Goal: Task Accomplishment & Management: Complete application form

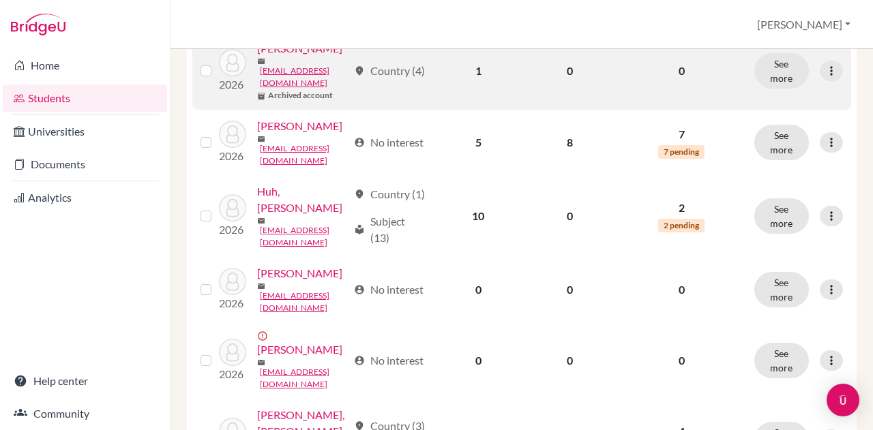
scroll to position [836, 0]
click at [830, 80] on div at bounding box center [831, 70] width 23 height 20
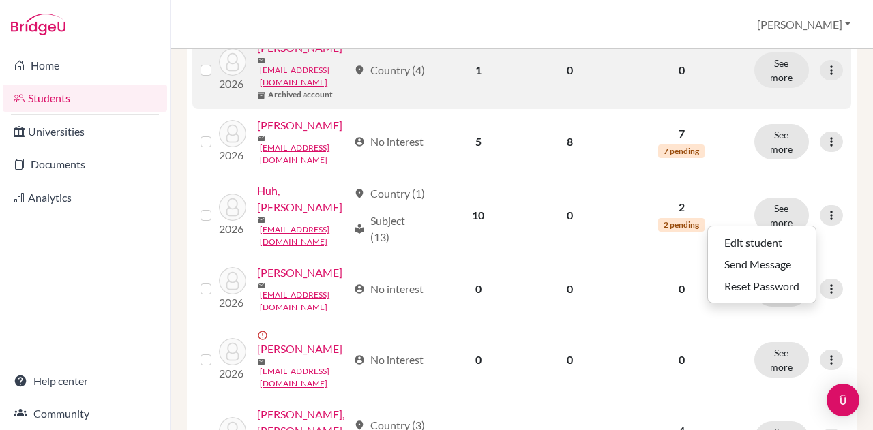
click at [217, 62] on label at bounding box center [217, 62] width 0 height 0
click at [0, 0] on input "checkbox" at bounding box center [0, 0] width 0 height 0
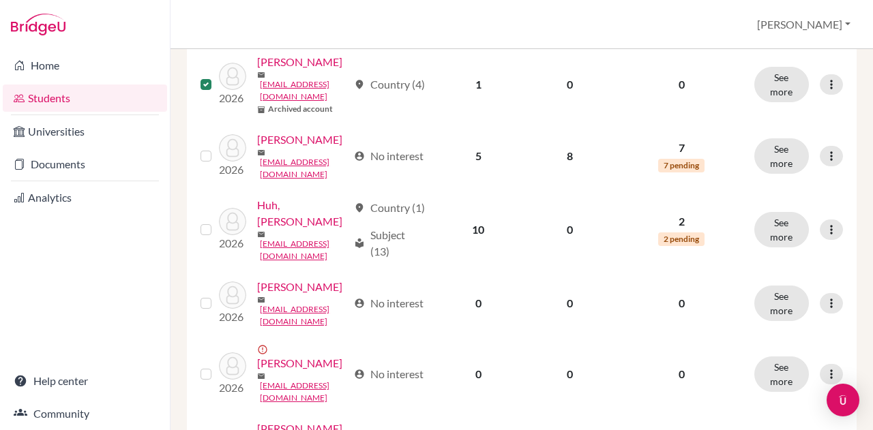
scroll to position [867, 0]
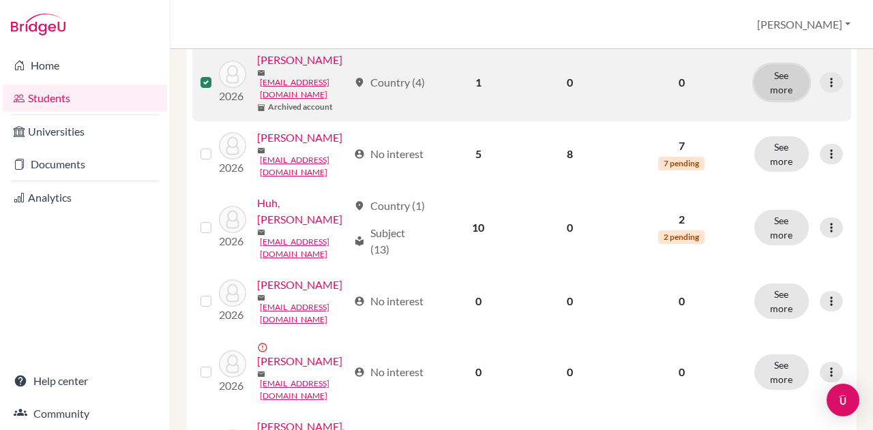
click at [769, 100] on button "See more" at bounding box center [781, 82] width 55 height 35
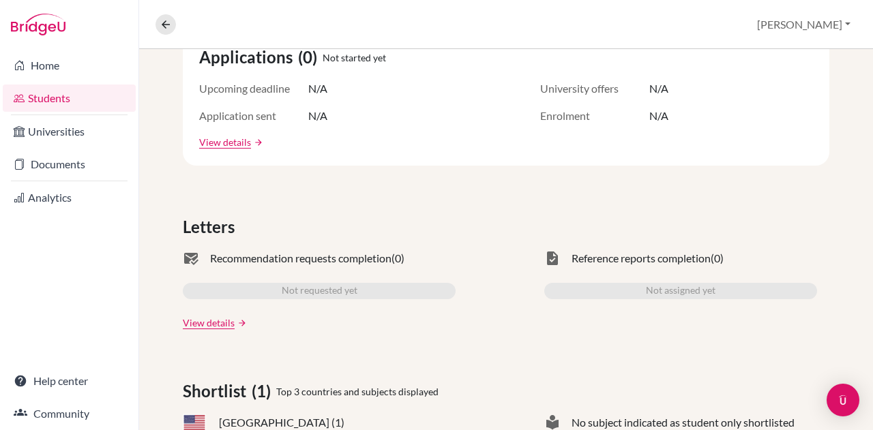
scroll to position [106, 0]
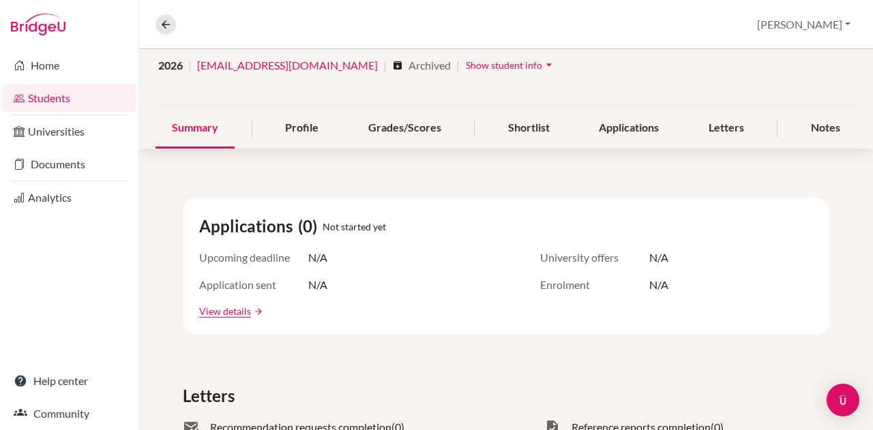
click at [409, 65] on span "Archived" at bounding box center [430, 65] width 42 height 16
click at [542, 62] on icon "arrow_drop_down" at bounding box center [549, 65] width 14 height 14
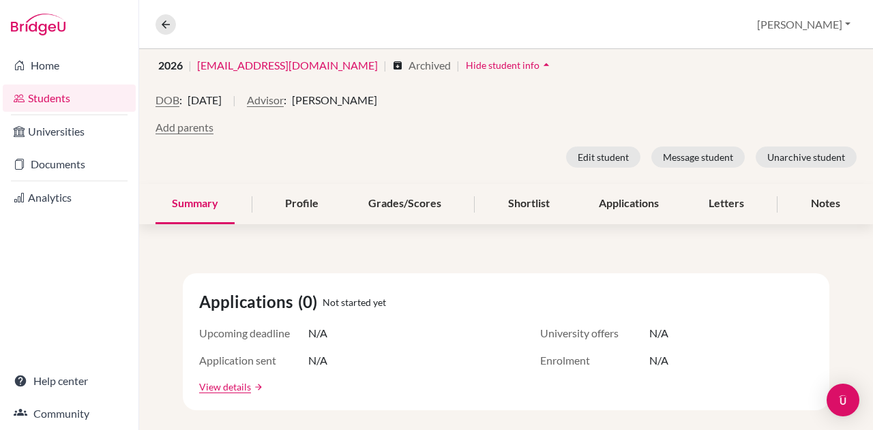
click at [609, 104] on div "DOB : 29 March 2008 | Advisor : Ronald Snyder" at bounding box center [506, 105] width 701 height 27
click at [156, 18] on nav "Overview Student details" at bounding box center [171, 24] width 31 height 20
click at [160, 23] on icon at bounding box center [166, 24] width 12 height 12
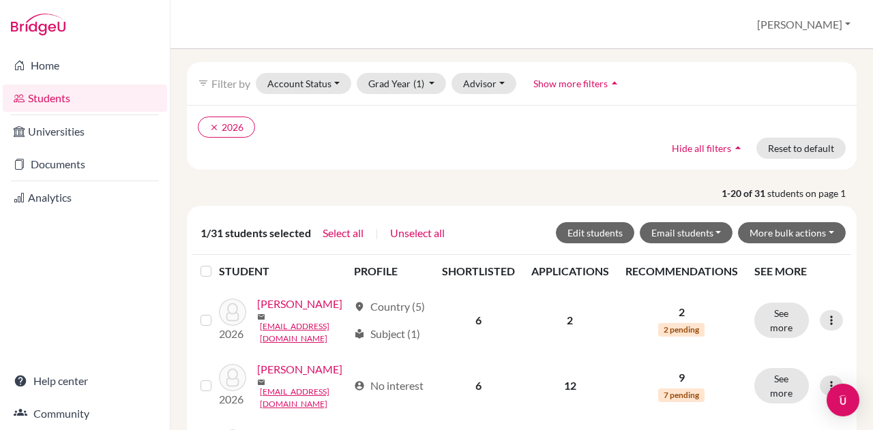
scroll to position [47, 0]
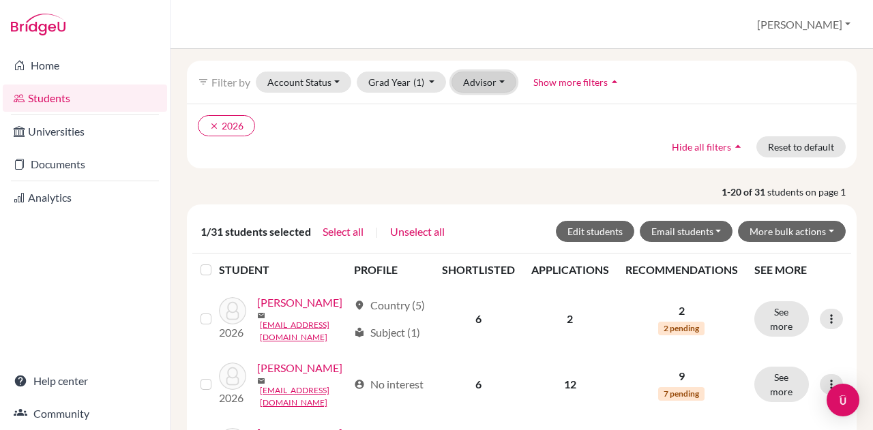
click at [492, 83] on button "Advisor" at bounding box center [484, 82] width 65 height 21
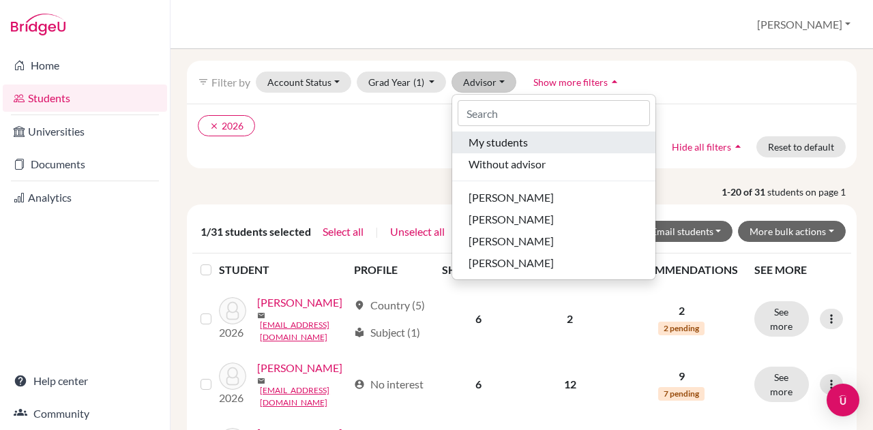
click at [520, 149] on span "My students" at bounding box center [498, 142] width 59 height 16
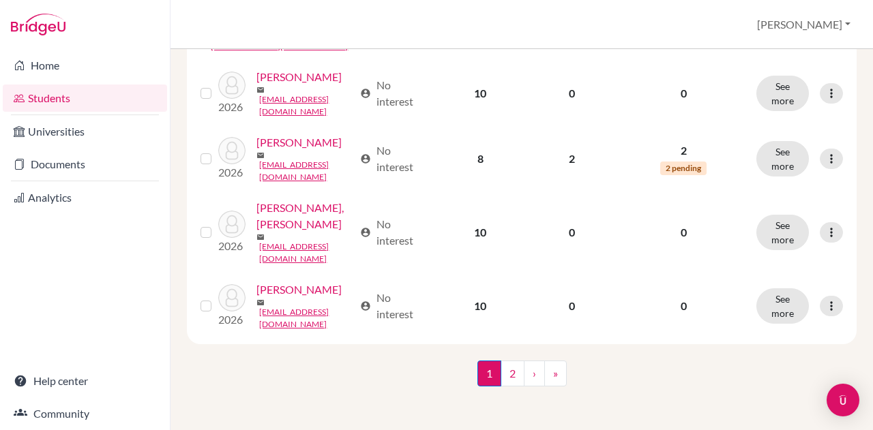
scroll to position [1642, 0]
click at [501, 375] on link "2" at bounding box center [513, 374] width 24 height 26
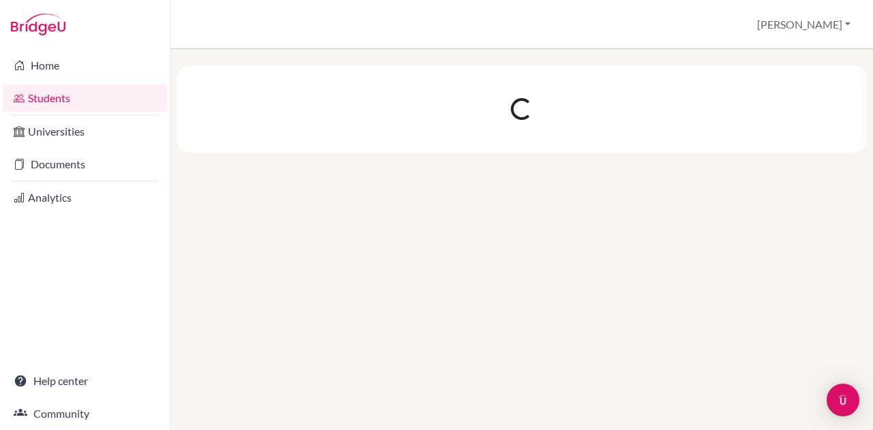
scroll to position [0, 0]
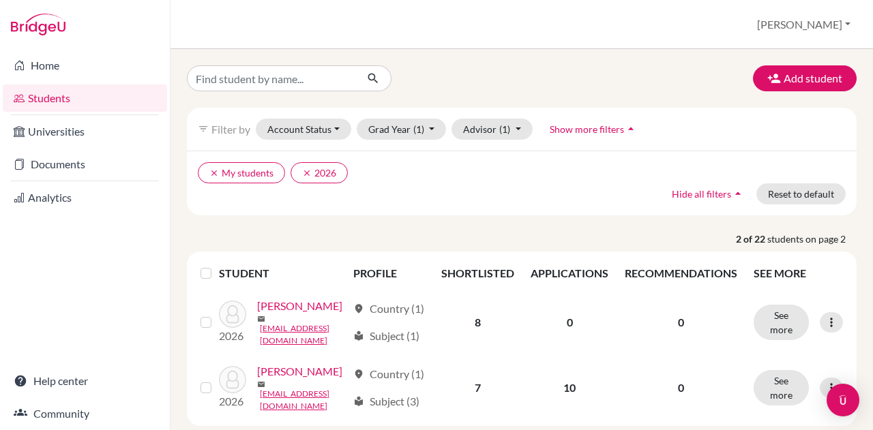
scroll to position [116, 0]
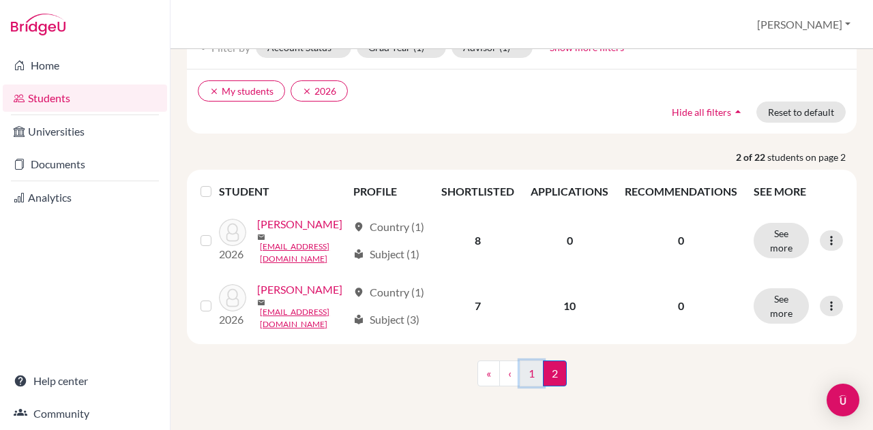
click at [524, 376] on link "1" at bounding box center [532, 374] width 24 height 26
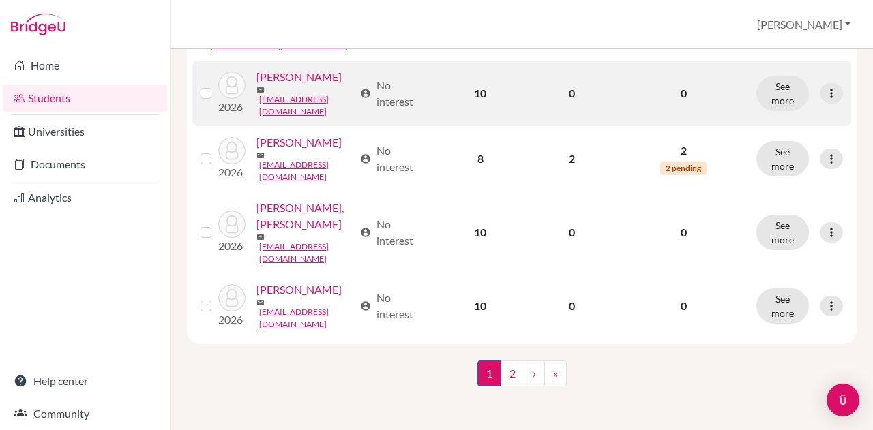
scroll to position [1606, 0]
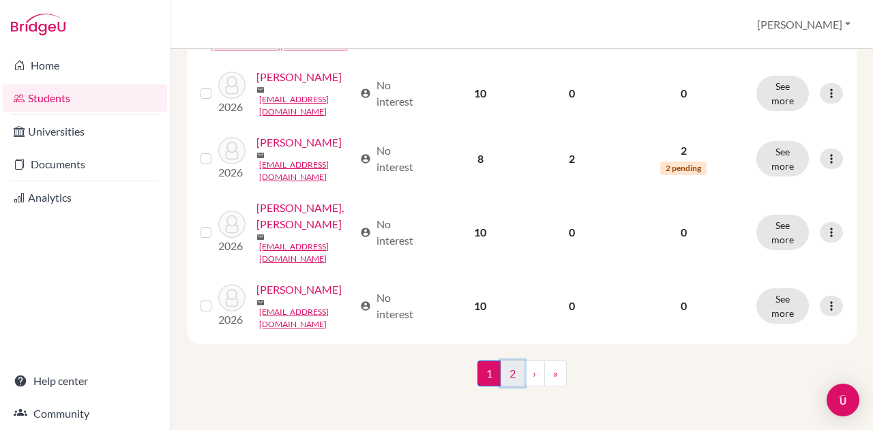
click at [508, 387] on link "2" at bounding box center [513, 374] width 24 height 26
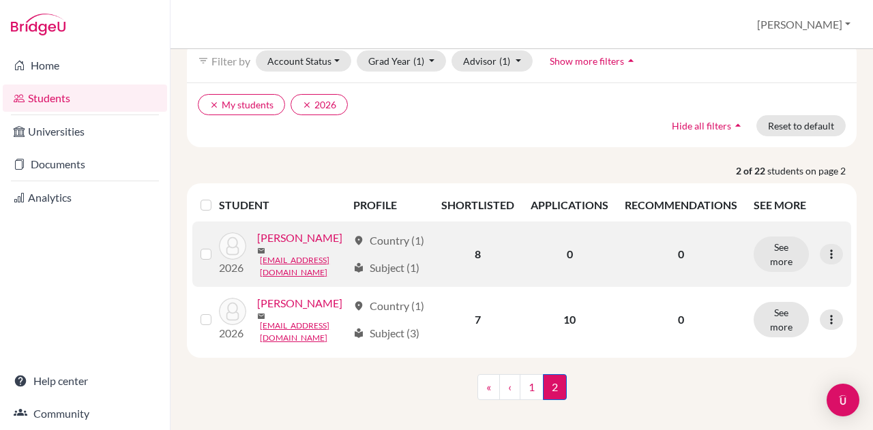
scroll to position [65, 0]
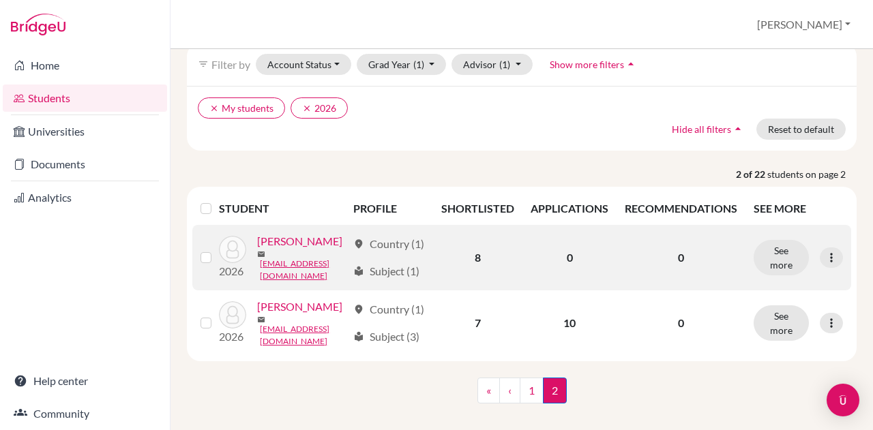
click at [236, 324] on td "2026 Yoon, Joanne mail joanne08y@gmail.com" at bounding box center [282, 323] width 126 height 65
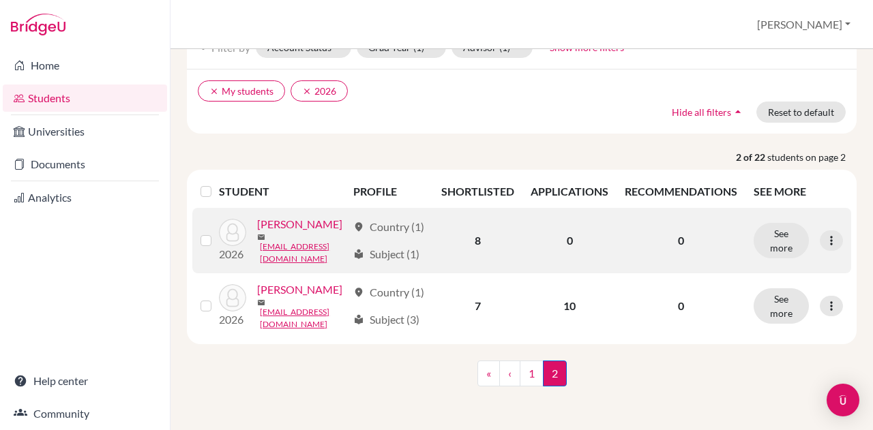
scroll to position [107, 0]
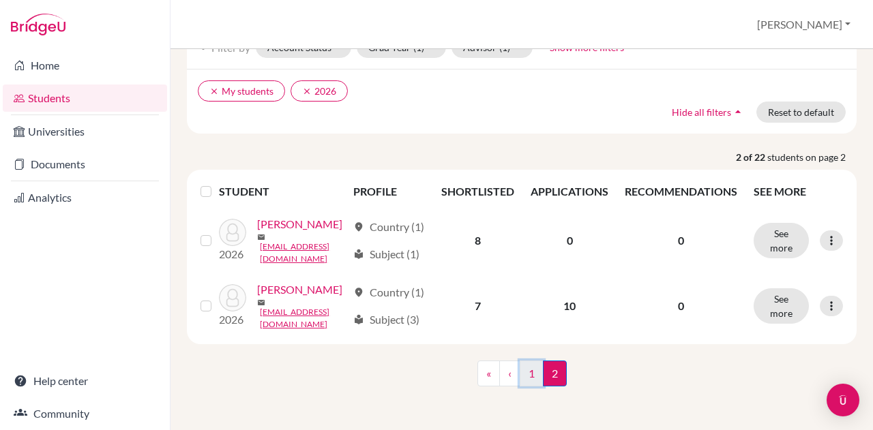
click at [528, 377] on link "1" at bounding box center [532, 374] width 24 height 26
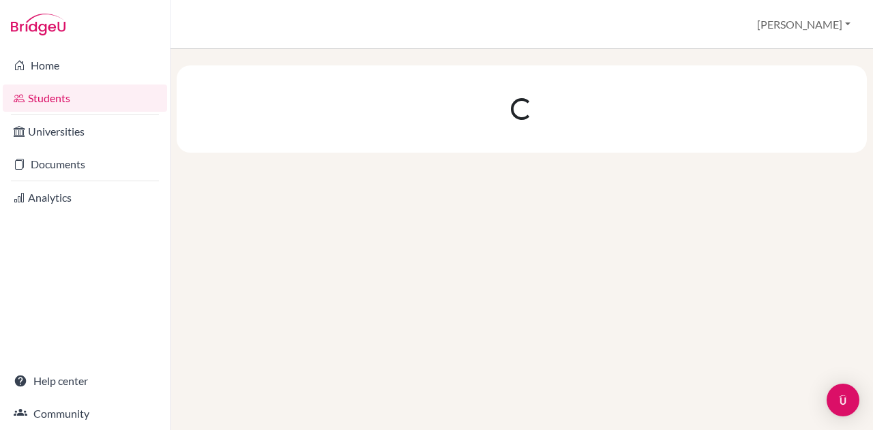
scroll to position [0, 0]
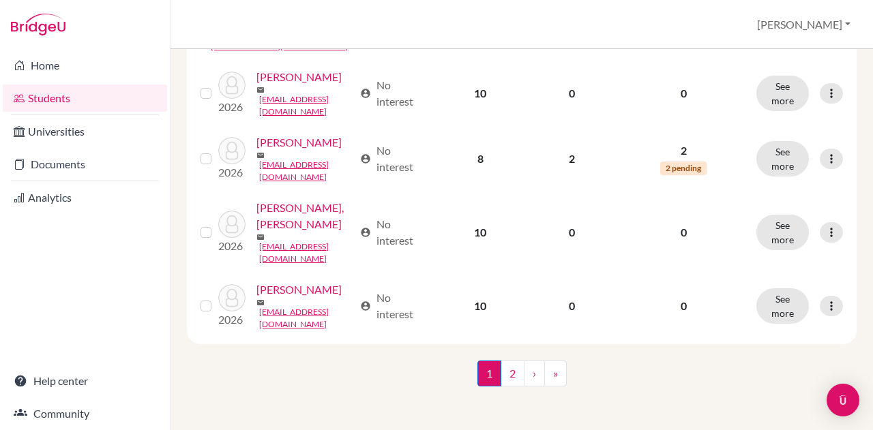
scroll to position [1642, 0]
click at [501, 377] on link "2" at bounding box center [513, 374] width 24 height 26
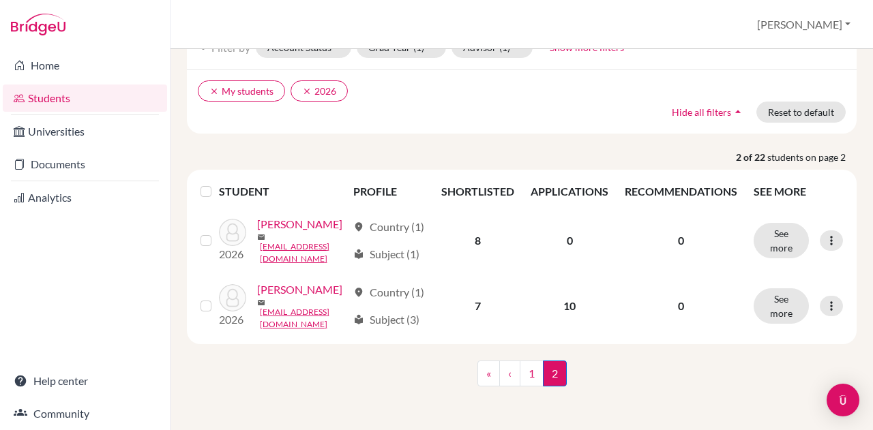
scroll to position [116, 0]
click at [529, 381] on link "1" at bounding box center [532, 374] width 24 height 26
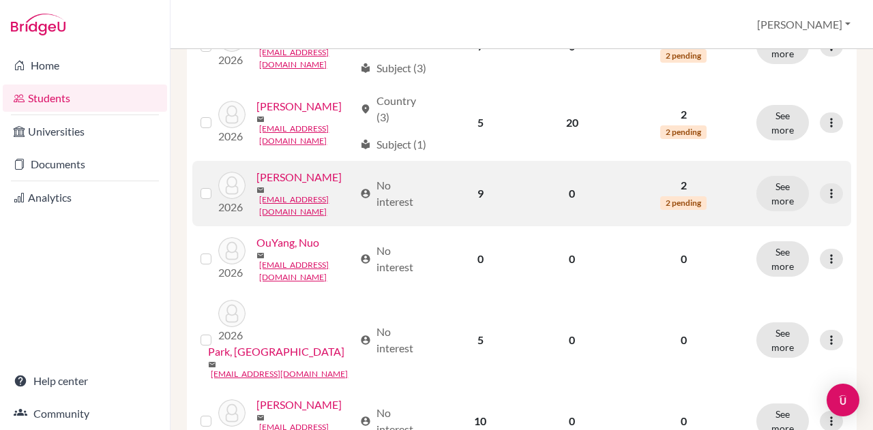
scroll to position [1136, 0]
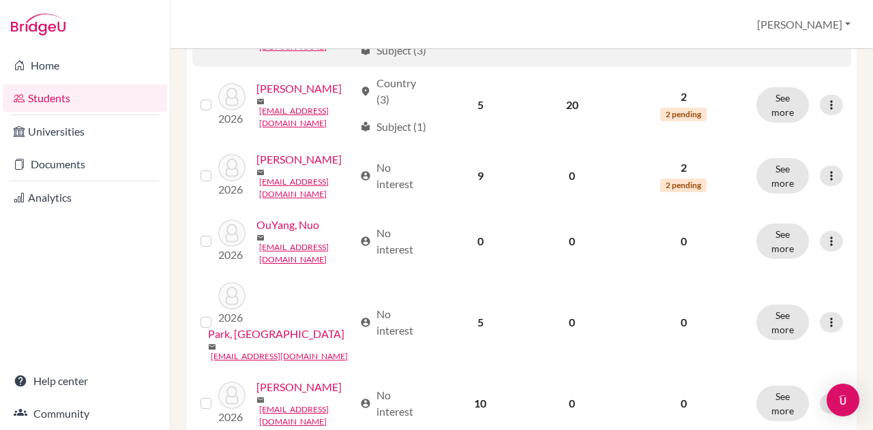
click at [299, 20] on link "Kong, Jiho" at bounding box center [280, 12] width 49 height 16
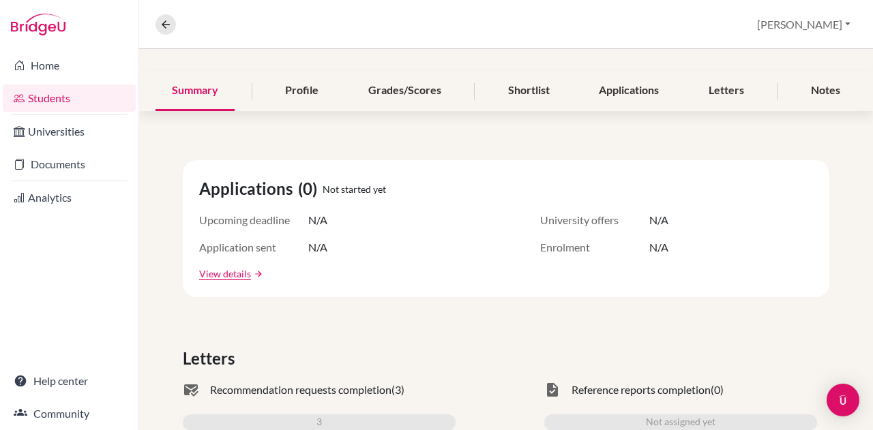
scroll to position [123, 0]
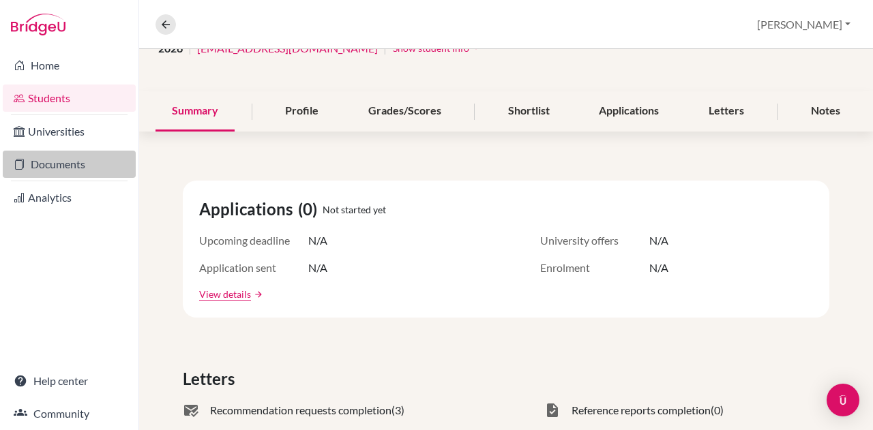
click at [75, 166] on link "Documents" at bounding box center [69, 164] width 133 height 27
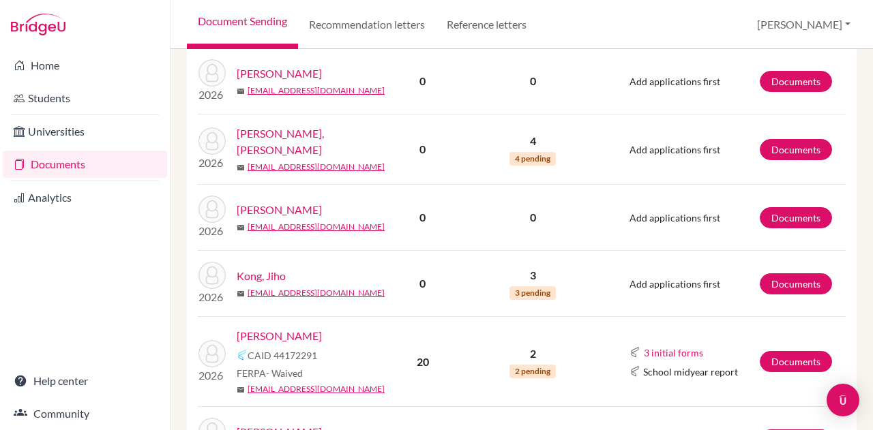
scroll to position [1566, 0]
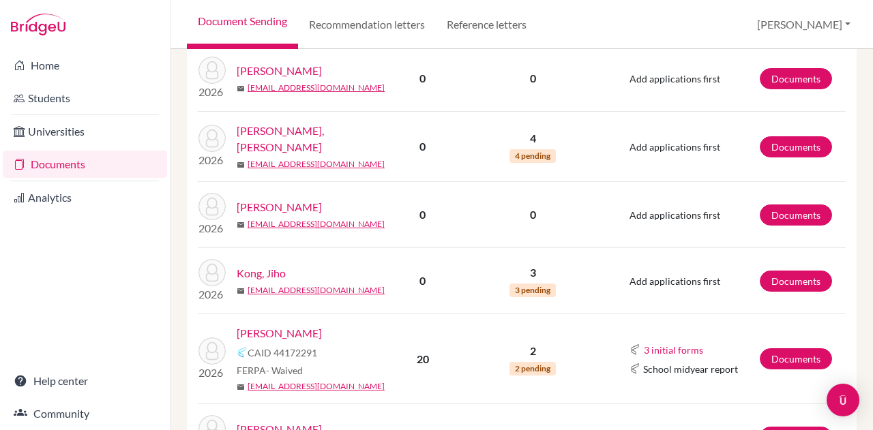
click at [276, 265] on link "Kong, Jiho" at bounding box center [261, 273] width 49 height 16
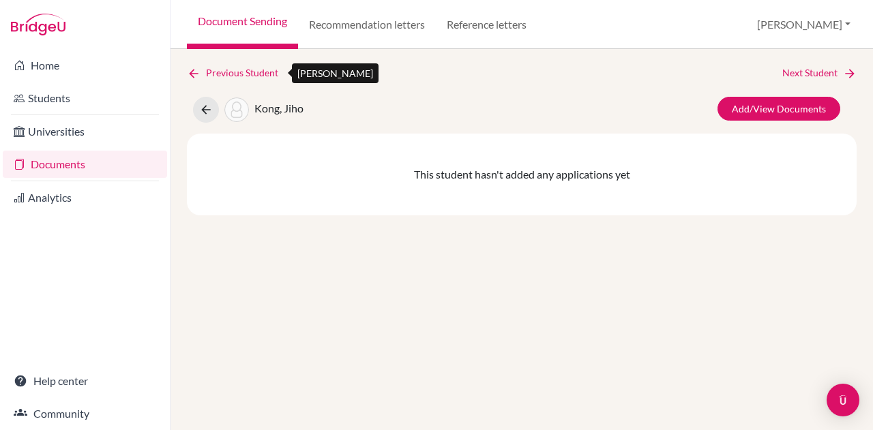
click at [192, 70] on icon at bounding box center [194, 74] width 14 height 14
click at [92, 158] on link "Documents" at bounding box center [85, 164] width 164 height 27
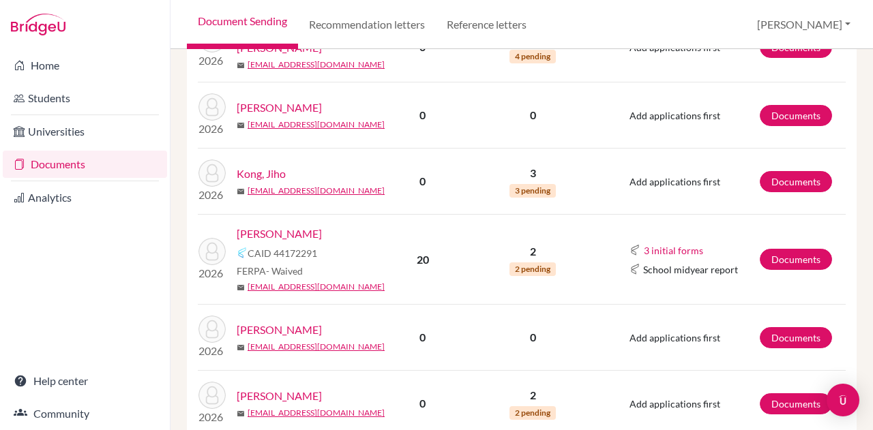
scroll to position [1671, 0]
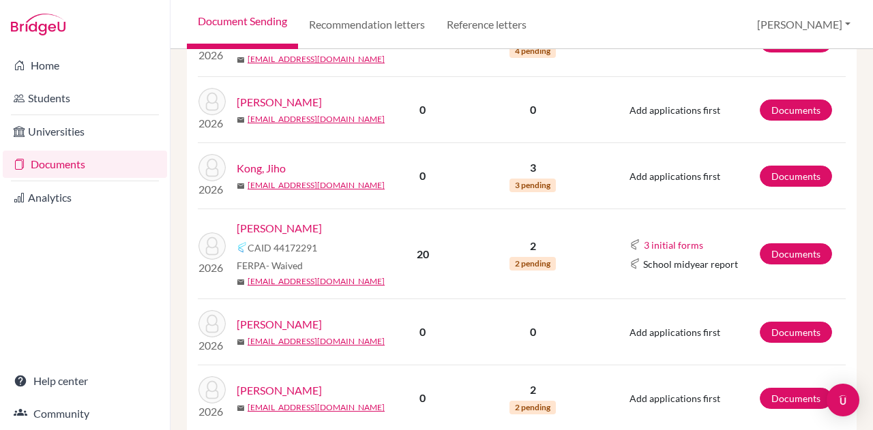
click at [248, 220] on link "[PERSON_NAME]" at bounding box center [279, 228] width 85 height 16
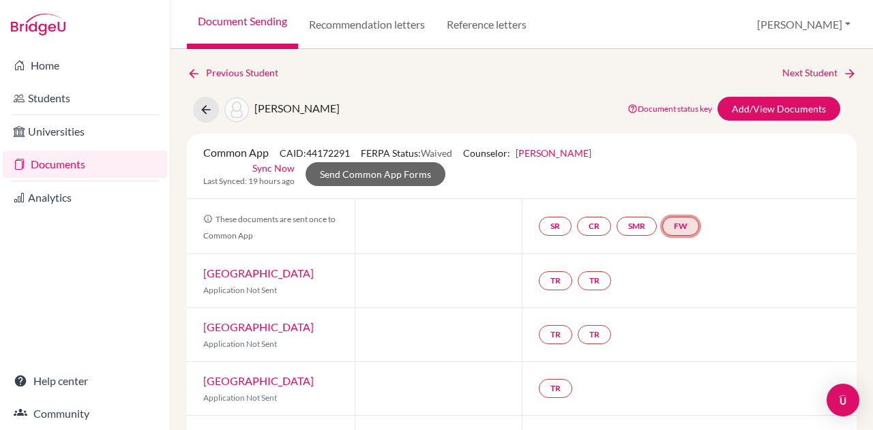
click at [677, 230] on link "FW" at bounding box center [680, 226] width 37 height 19
click at [687, 159] on h3 "Fee waiver" at bounding box center [685, 160] width 66 height 25
click at [683, 162] on h3 "Fee waiver" at bounding box center [685, 160] width 66 height 25
click at [683, 225] on link "FW" at bounding box center [680, 226] width 37 height 19
click at [687, 187] on link "Fee waiver" at bounding box center [685, 185] width 46 height 12
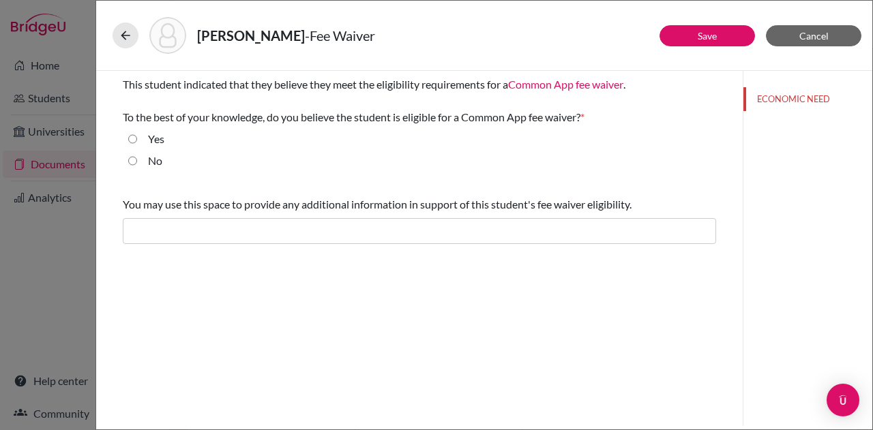
click at [147, 137] on div "Yes" at bounding box center [150, 142] width 27 height 22
click at [151, 137] on label "Yes" at bounding box center [156, 139] width 16 height 16
click at [137, 137] on input "Yes" at bounding box center [132, 139] width 9 height 16
radio input "true"
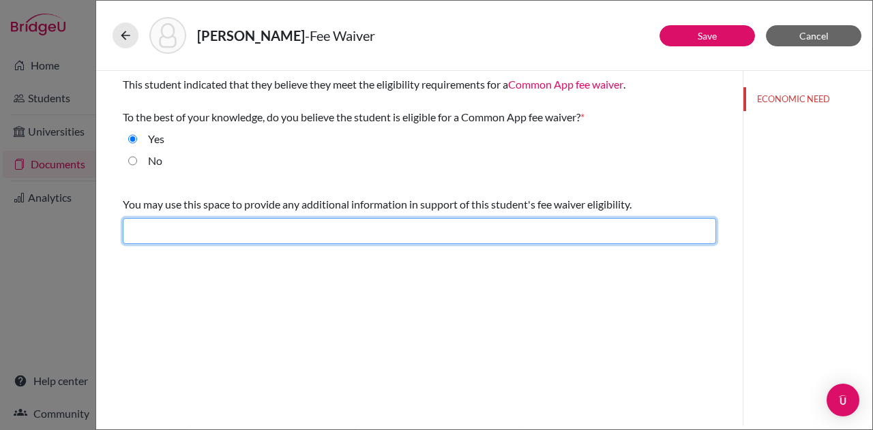
click at [183, 229] on input "text" at bounding box center [419, 231] width 593 height 26
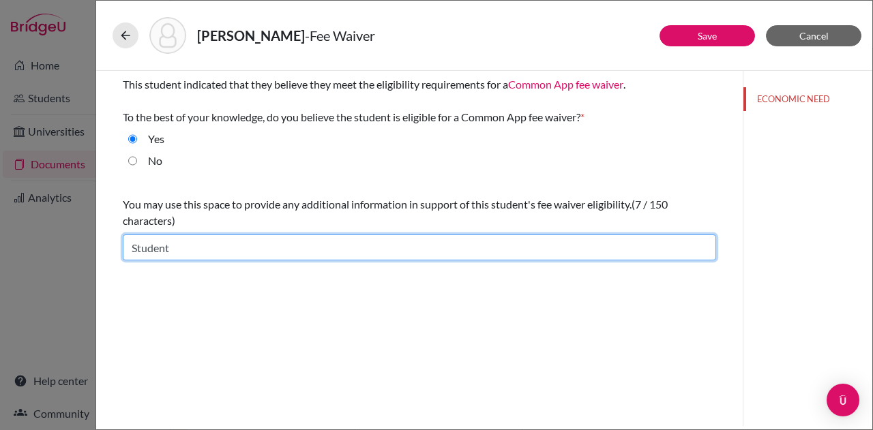
click at [243, 247] on input "Student" at bounding box center [419, 248] width 593 height 26
type input "Student qualifies for free and reduced lunch."
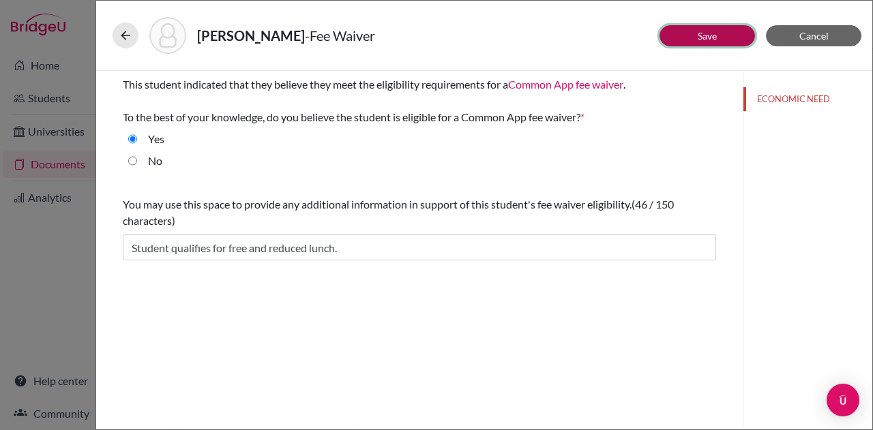
click at [711, 39] on link "Save" at bounding box center [707, 36] width 19 height 12
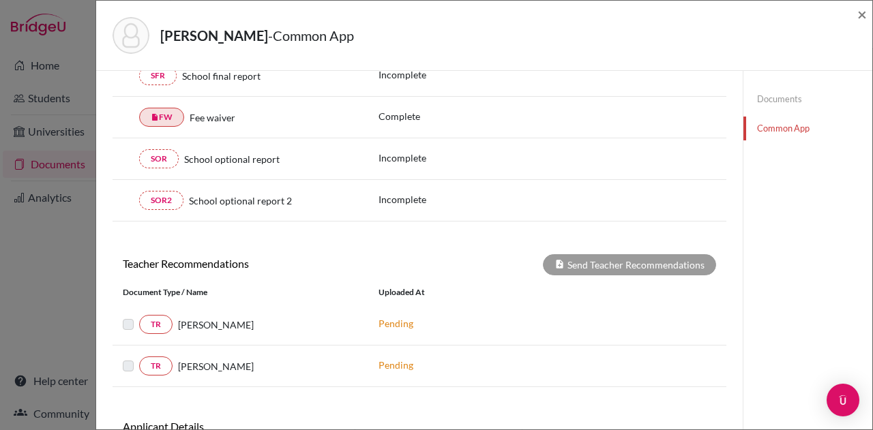
scroll to position [430, 0]
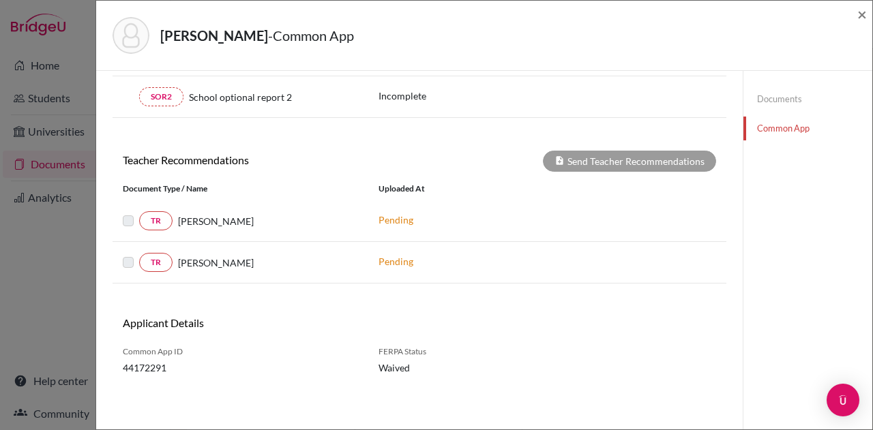
click at [677, 328] on div "Applicant Details" at bounding box center [420, 328] width 614 height 24
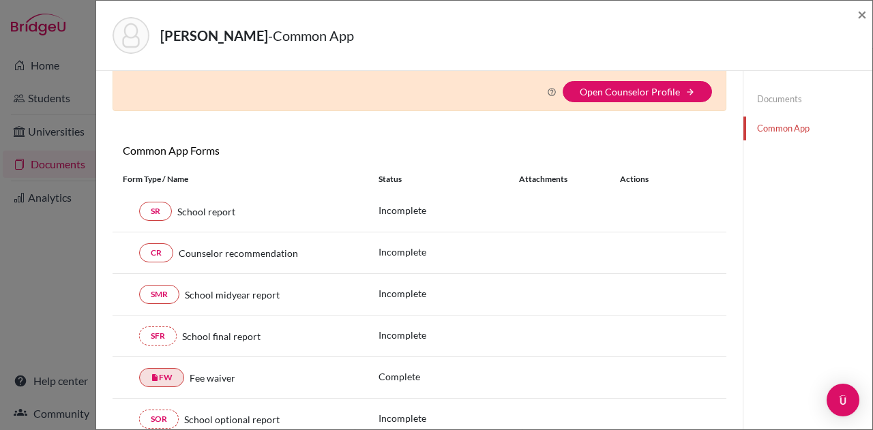
scroll to position [0, 0]
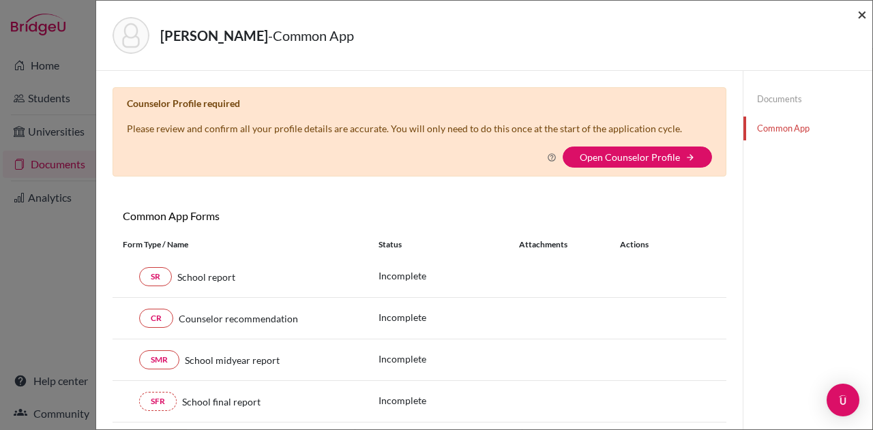
click at [860, 19] on span "×" at bounding box center [862, 14] width 10 height 20
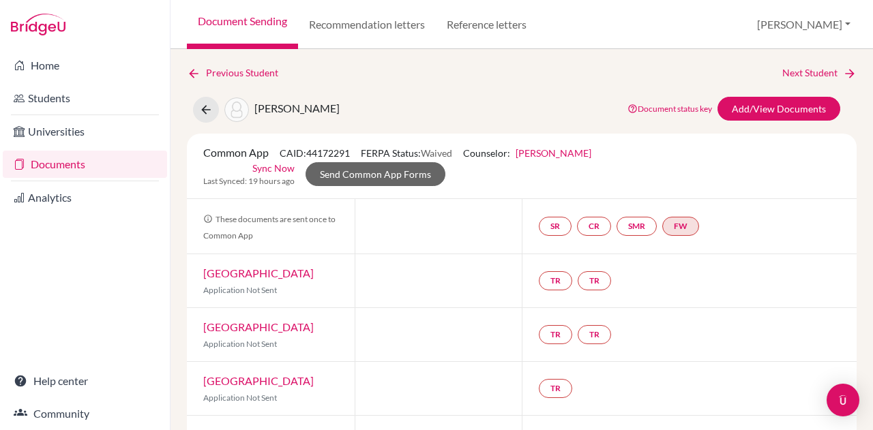
click at [677, 216] on div "SR CR SMR FW" at bounding box center [622, 226] width 166 height 25
click at [681, 229] on link "FW" at bounding box center [680, 226] width 37 height 19
click at [679, 180] on link "Fee waiver" at bounding box center [685, 185] width 46 height 12
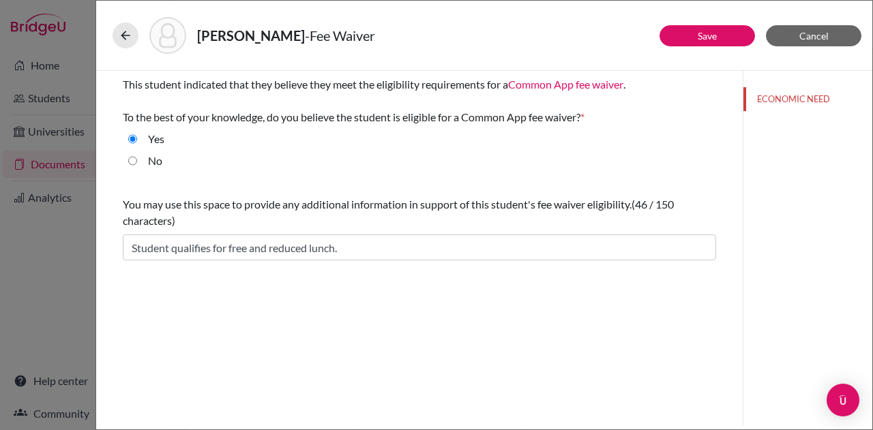
click at [710, 23] on div "[PERSON_NAME]" at bounding box center [484, 35] width 743 height 37
click at [712, 29] on button "Save" at bounding box center [707, 35] width 95 height 21
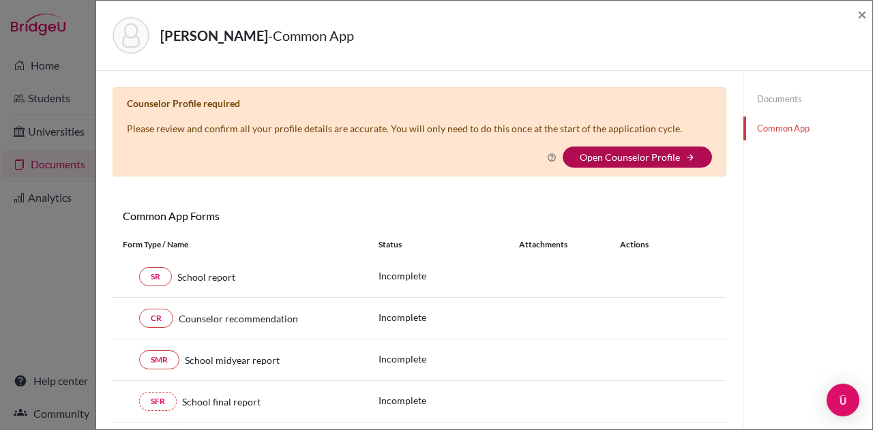
click at [670, 157] on link "Open Counselor Profile" at bounding box center [630, 157] width 100 height 12
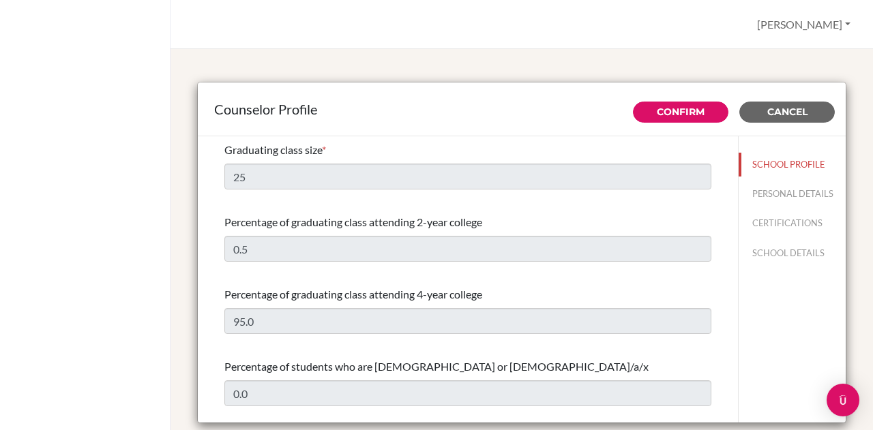
select select "0"
select select "305747"
